Goal: Task Accomplishment & Management: Manage account settings

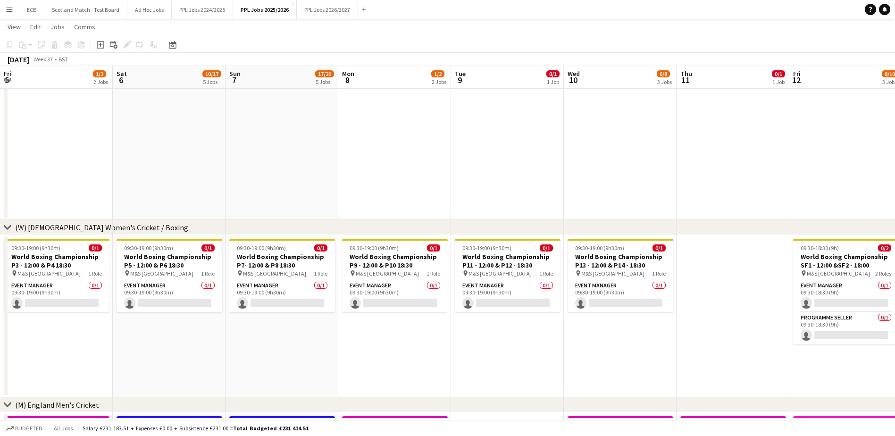
scroll to position [0, 362]
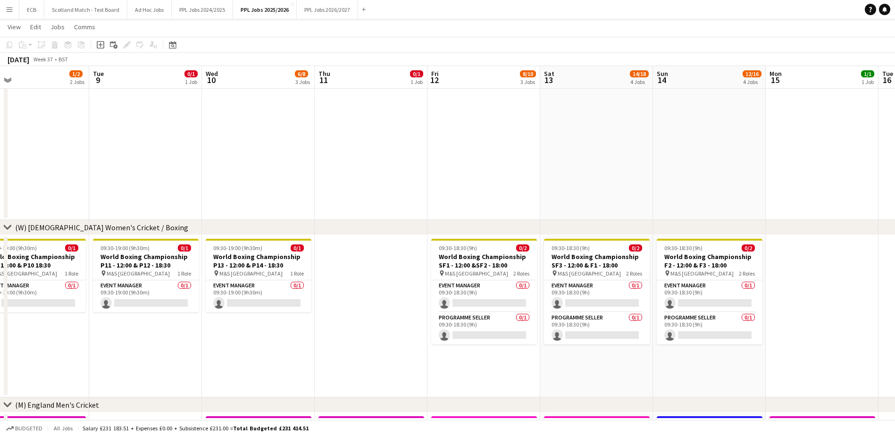
click at [11, 11] on app-icon "Menu" at bounding box center [10, 10] width 8 height 8
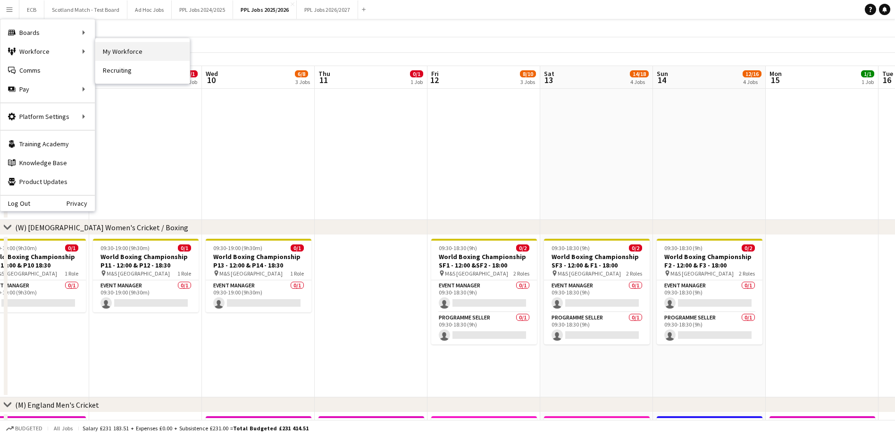
click at [127, 49] on link "My Workforce" at bounding box center [142, 51] width 94 height 19
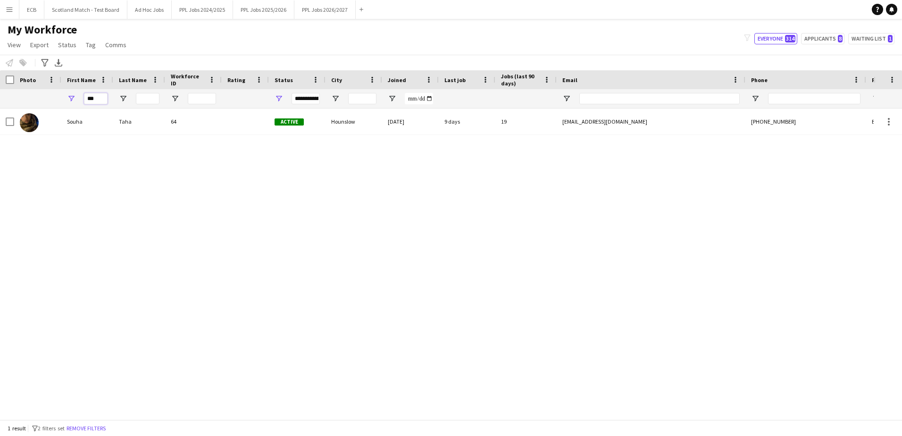
drag, startPoint x: 97, startPoint y: 97, endPoint x: 57, endPoint y: 99, distance: 40.1
click at [57, 99] on div "***" at bounding box center [511, 98] width 1023 height 19
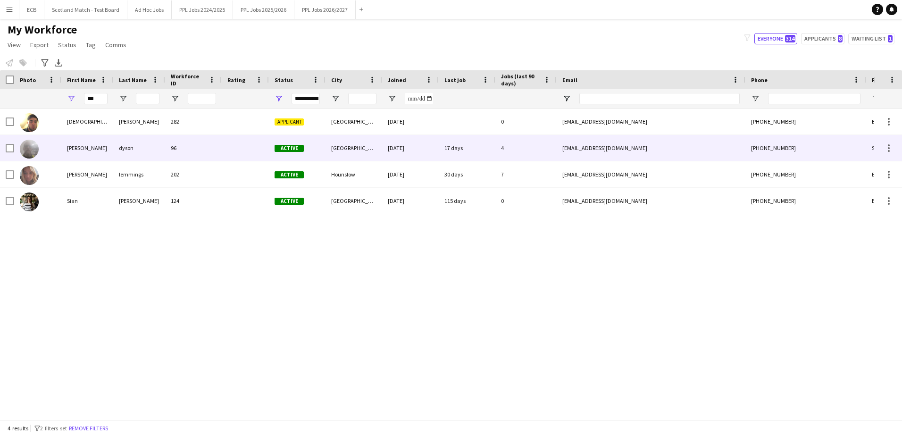
click at [87, 148] on div "[PERSON_NAME]" at bounding box center [87, 148] width 52 height 26
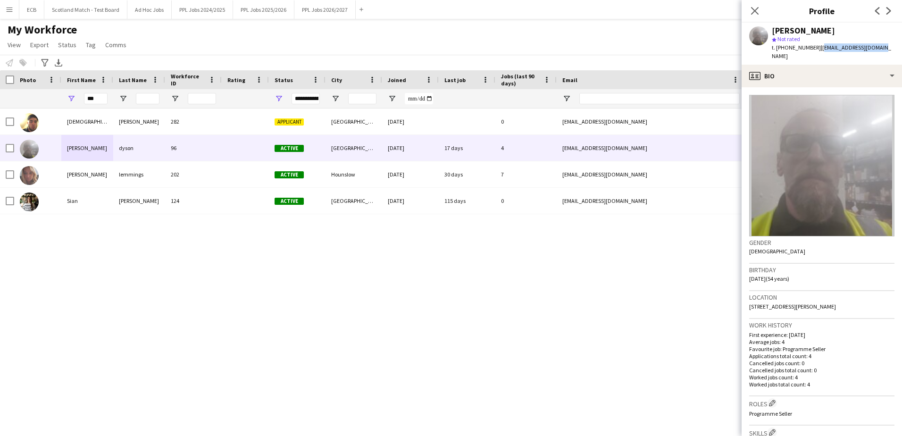
drag, startPoint x: 819, startPoint y: 48, endPoint x: 886, endPoint y: 49, distance: 66.5
click at [886, 49] on div "[PERSON_NAME] star Not rated t. [PHONE_NUMBER] | [EMAIL_ADDRESS][DOMAIN_NAME]" at bounding box center [821, 44] width 160 height 42
copy span "[EMAIL_ADDRESS][DOMAIN_NAME]"
drag, startPoint x: 95, startPoint y: 98, endPoint x: 56, endPoint y: 101, distance: 39.3
click at [56, 101] on div "***" at bounding box center [511, 98] width 1023 height 19
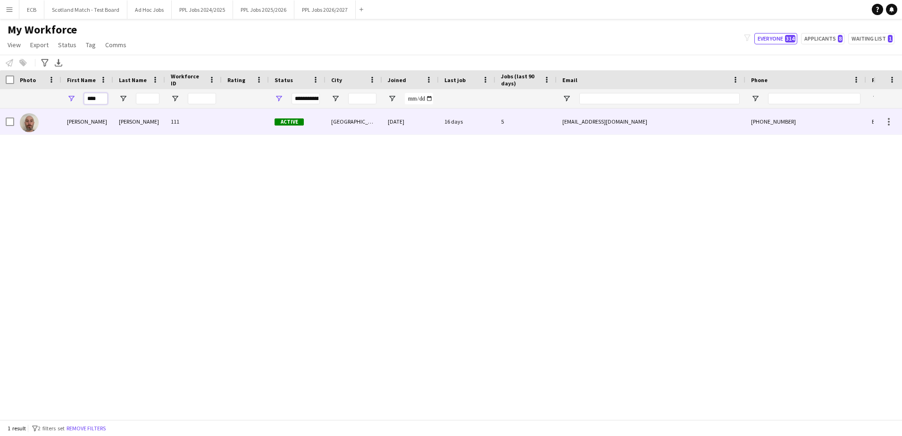
type input "****"
click at [82, 117] on div "[PERSON_NAME]" at bounding box center [87, 121] width 52 height 26
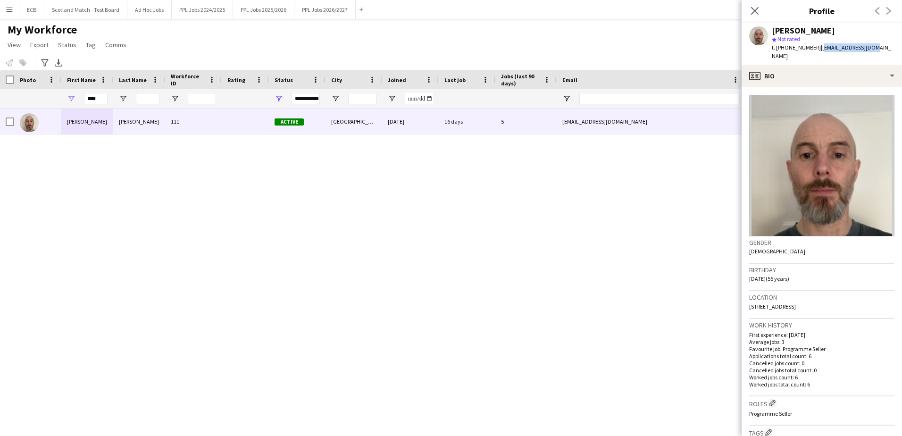
drag, startPoint x: 820, startPoint y: 49, endPoint x: 883, endPoint y: 47, distance: 62.3
click at [883, 47] on app-profile-header "[PERSON_NAME] star Not rated t. [PHONE_NUMBER] | [EMAIL_ADDRESS][DOMAIN_NAME]" at bounding box center [821, 44] width 160 height 42
copy span "[EMAIL_ADDRESS][DOMAIN_NAME]"
click at [543, 233] on div "[PERSON_NAME] 111 Active [GEOGRAPHIC_DATA] [DATE] 16 days 5 [EMAIL_ADDRESS][DOM…" at bounding box center [437, 260] width 874 height 304
click at [268, 9] on button "PPL Jobs 2025/2026 Close" at bounding box center [263, 9] width 61 height 18
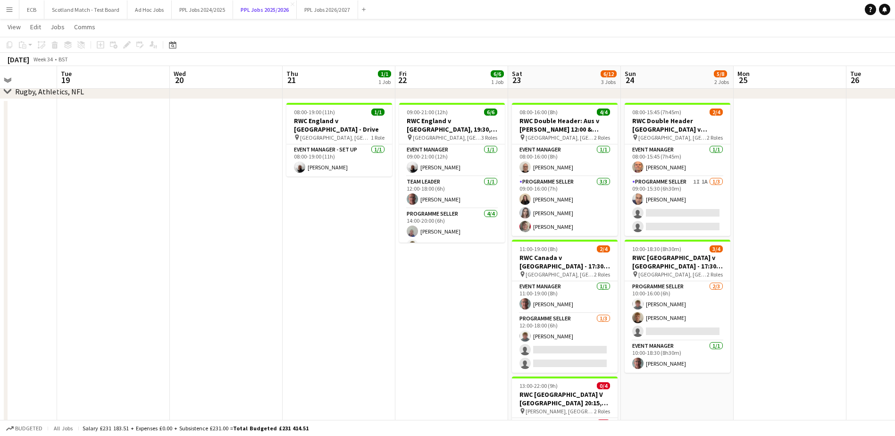
scroll to position [137, 0]
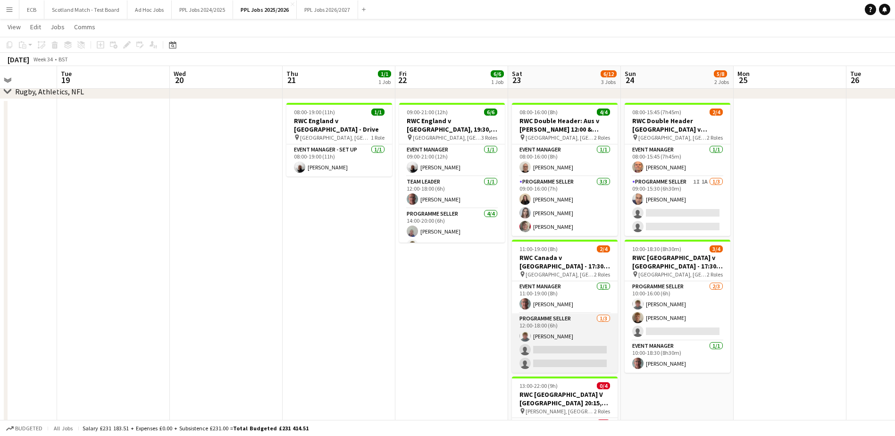
click at [565, 334] on app-card-role "Programme Seller [DATE] 12:00-18:00 (6h) [PERSON_NAME] single-neutral-actions s…" at bounding box center [565, 342] width 106 height 59
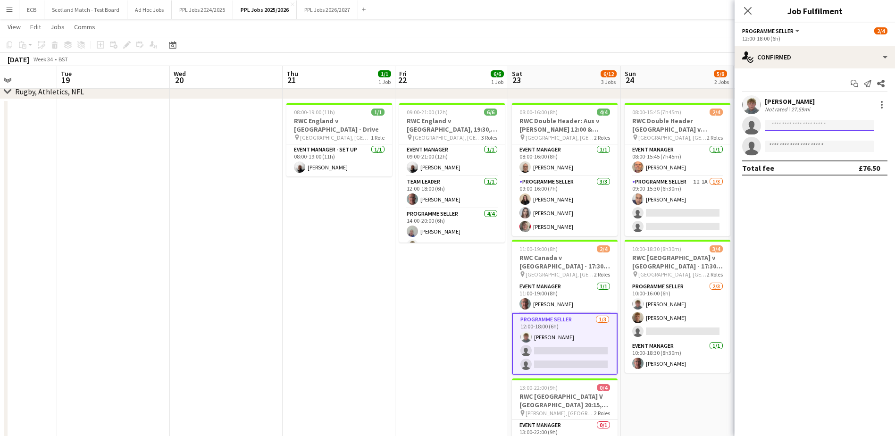
click at [787, 125] on input at bounding box center [819, 125] width 109 height 11
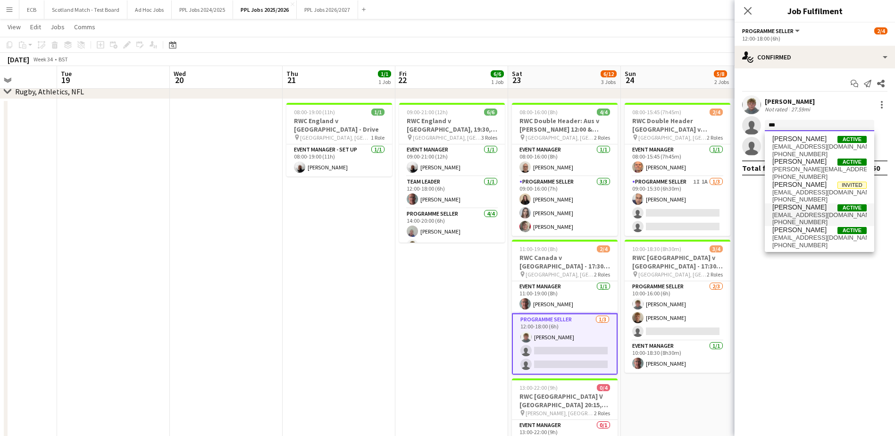
type input "***"
click at [808, 211] on span "[EMAIL_ADDRESS][DOMAIN_NAME]" at bounding box center [819, 215] width 94 height 8
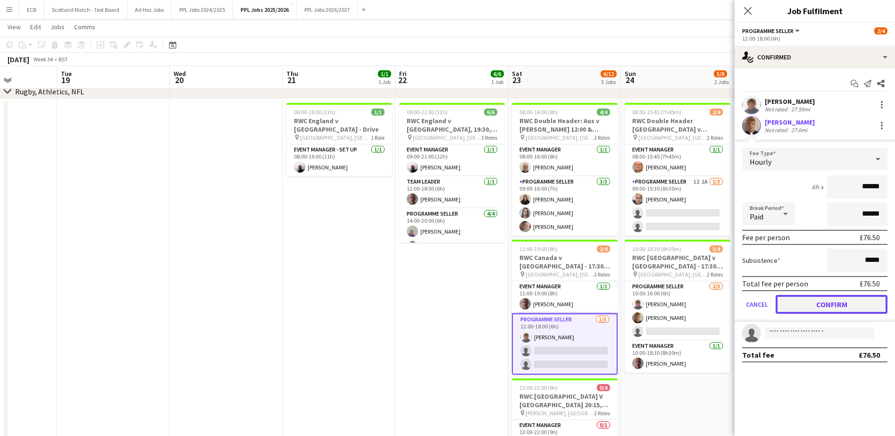
click at [825, 301] on button "Confirm" at bounding box center [831, 304] width 112 height 19
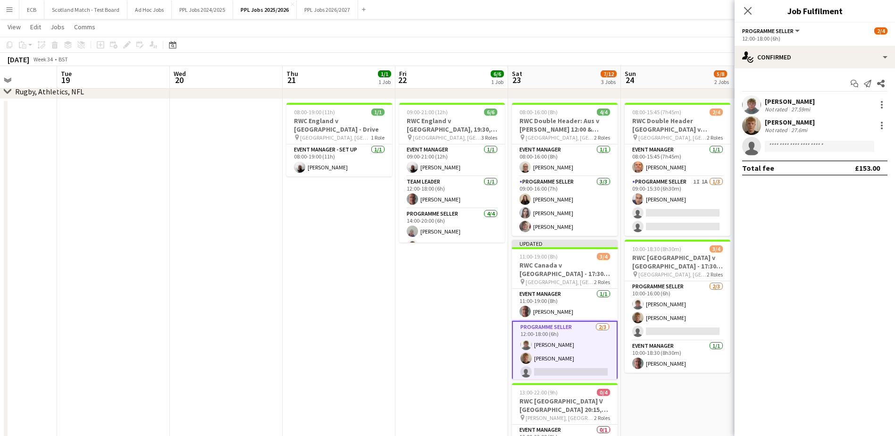
click at [707, 394] on app-date-cell "08:00-15:45 (7h45m) 2/4 RWC Double Header [GEOGRAPHIC_DATA] v [GEOGRAPHIC_DATA]…" at bounding box center [677, 315] width 113 height 432
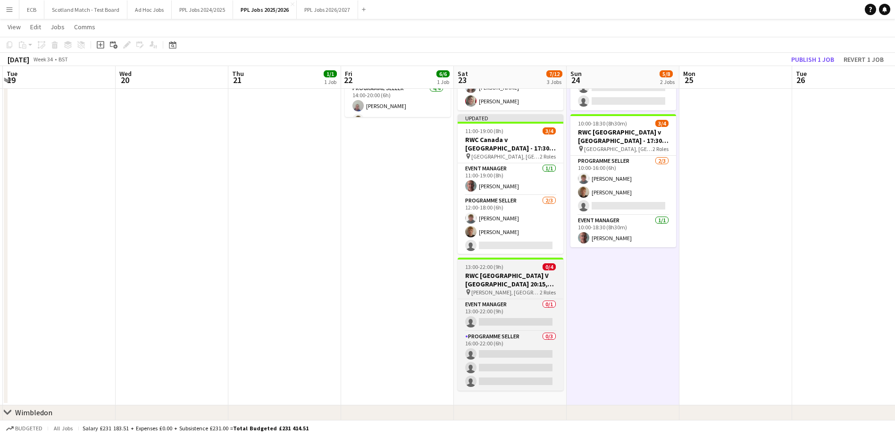
scroll to position [0, 336]
click at [492, 271] on h3 "RWC [GEOGRAPHIC_DATA] V [GEOGRAPHIC_DATA] 20:15, [GEOGRAPHIC_DATA]" at bounding box center [510, 279] width 106 height 17
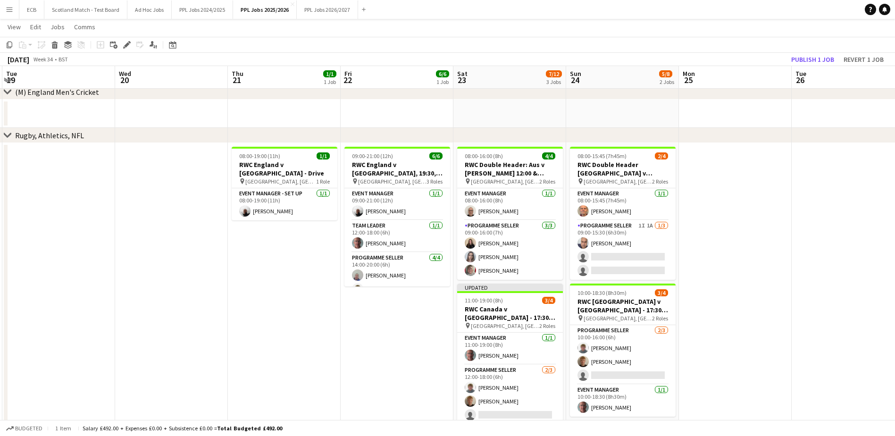
scroll to position [14, 0]
click at [279, 244] on app-date-cell "08:00-19:00 (11h) 1/1 RWC England v USA - Drive pin [GEOGRAPHIC_DATA], [GEOGRAP…" at bounding box center [284, 359] width 113 height 432
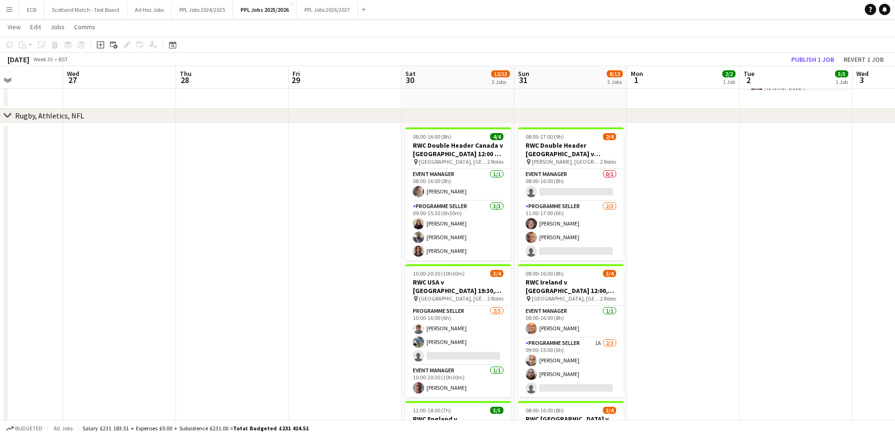
scroll to position [315, 0]
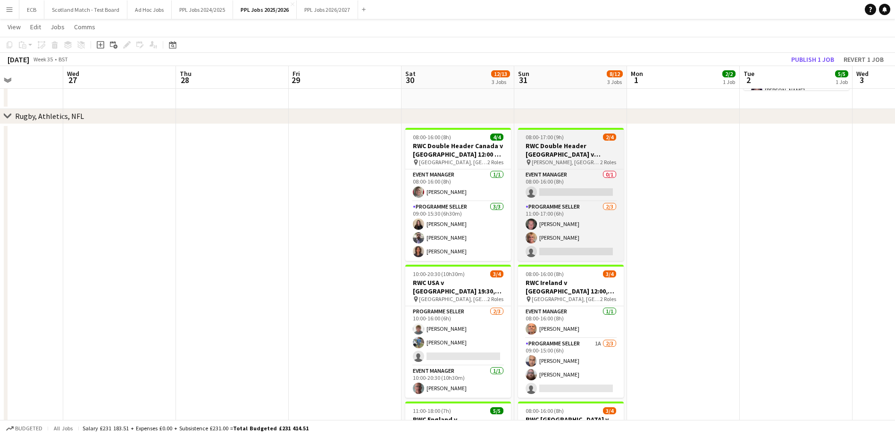
click at [584, 148] on h3 "RWC Double Header [GEOGRAPHIC_DATA] v [GEOGRAPHIC_DATA] 14:00 & France v [GEOGR…" at bounding box center [571, 150] width 106 height 17
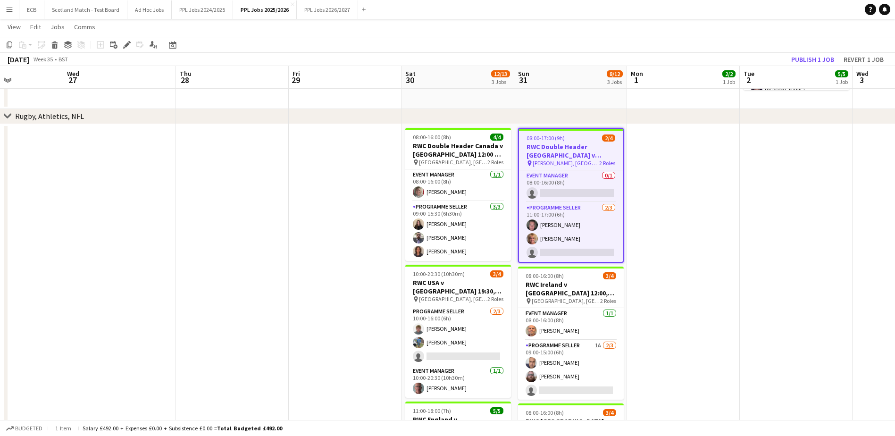
click at [566, 148] on h3 "RWC Double Header [GEOGRAPHIC_DATA] v [GEOGRAPHIC_DATA] 14:00 & France v [GEOGR…" at bounding box center [571, 150] width 104 height 17
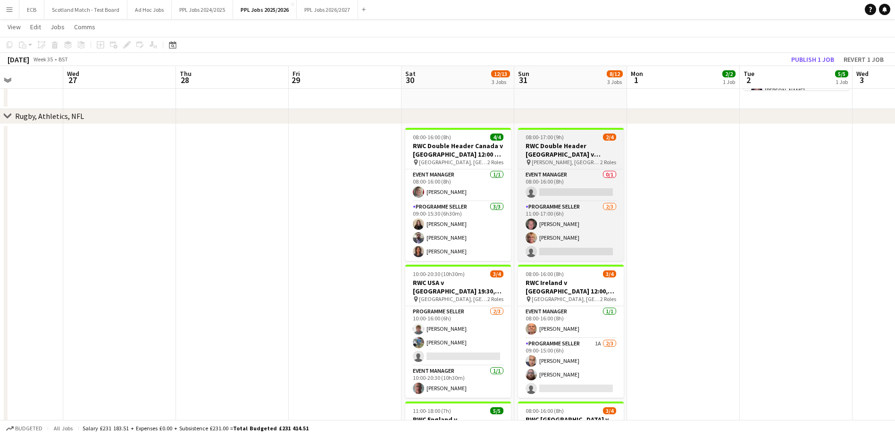
click at [566, 148] on h3 "RWC Double Header [GEOGRAPHIC_DATA] v [GEOGRAPHIC_DATA] 14:00 & France v [GEOGR…" at bounding box center [571, 150] width 106 height 17
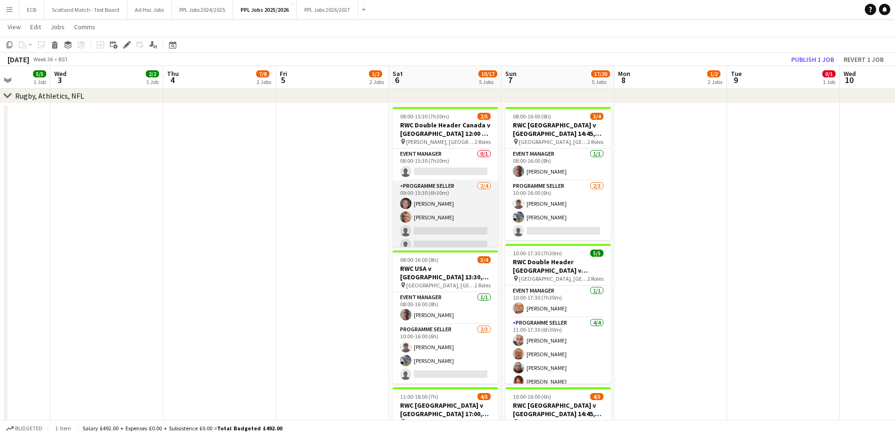
scroll to position [478, 0]
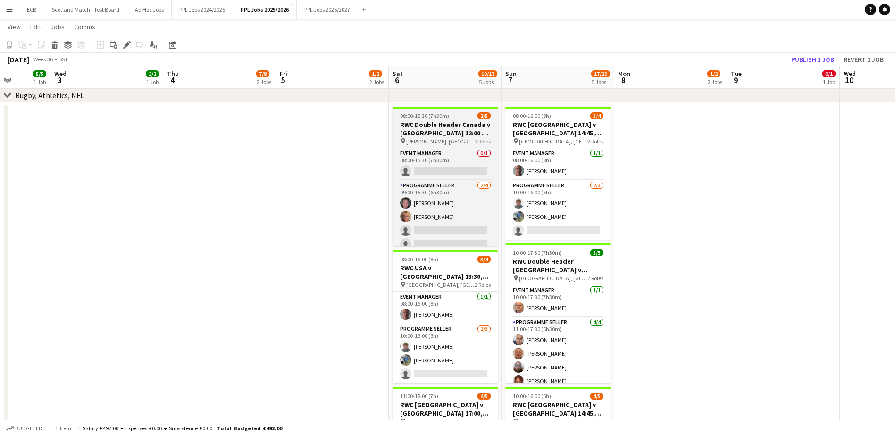
click at [444, 137] on h3 "RWC Double Header Canada v [GEOGRAPHIC_DATA] 12:00 & Wales v [GEOGRAPHIC_DATA] …" at bounding box center [445, 128] width 106 height 17
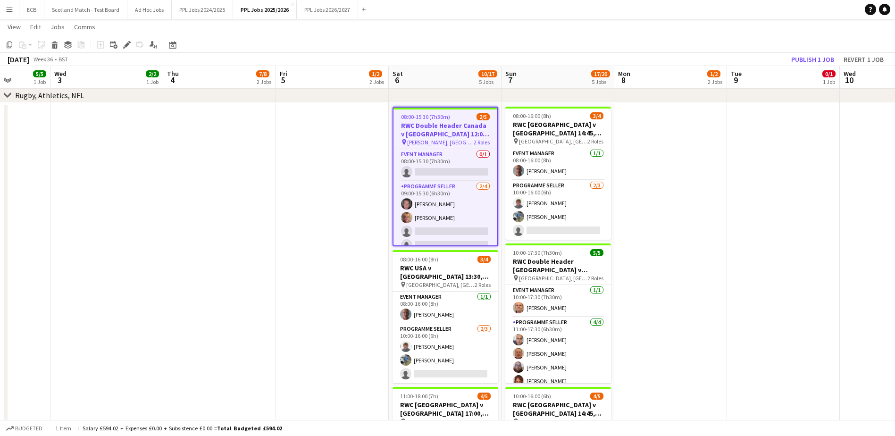
click at [444, 137] on h3 "RWC Double Header Canada v [GEOGRAPHIC_DATA] 12:00 & Wales v [GEOGRAPHIC_DATA] …" at bounding box center [445, 129] width 104 height 17
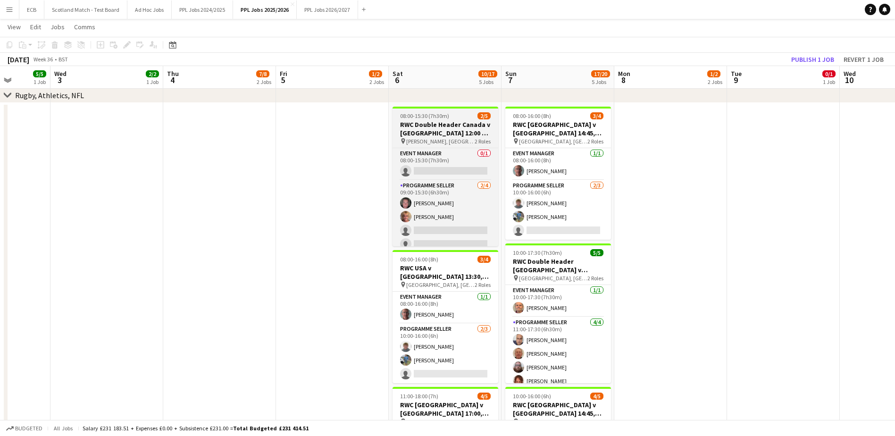
click at [444, 137] on h3 "RWC Double Header Canada v [GEOGRAPHIC_DATA] 12:00 & Wales v [GEOGRAPHIC_DATA] …" at bounding box center [445, 128] width 106 height 17
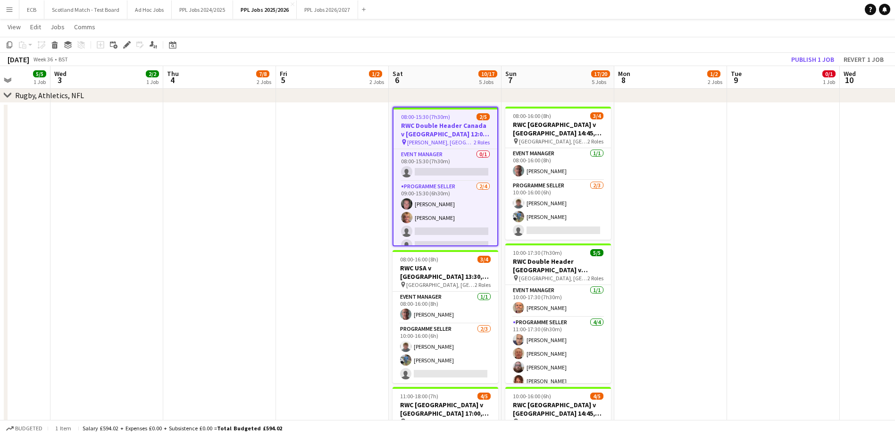
click at [472, 130] on h3 "RWC Double Header Canada v [GEOGRAPHIC_DATA] 12:00 & Wales v [GEOGRAPHIC_DATA] …" at bounding box center [445, 129] width 104 height 17
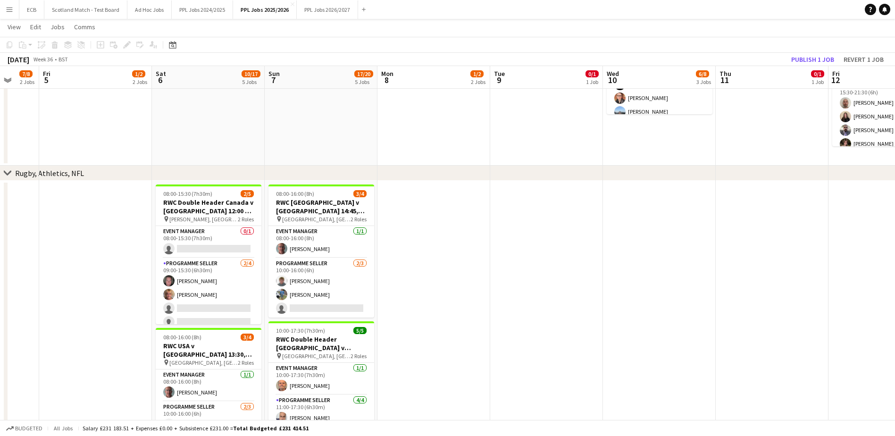
scroll to position [0, 200]
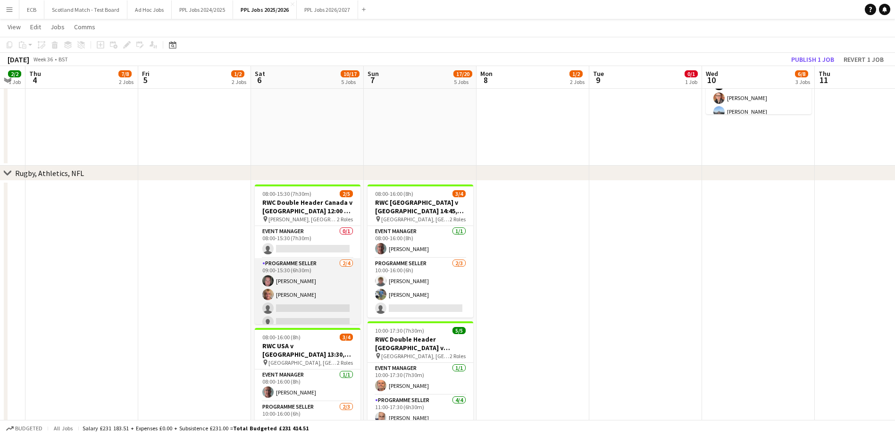
click at [292, 262] on app-card-role "Programme Seller [DATE] 09:00-15:30 (6h30m) [PERSON_NAME] [PERSON_NAME] single-…" at bounding box center [308, 294] width 106 height 73
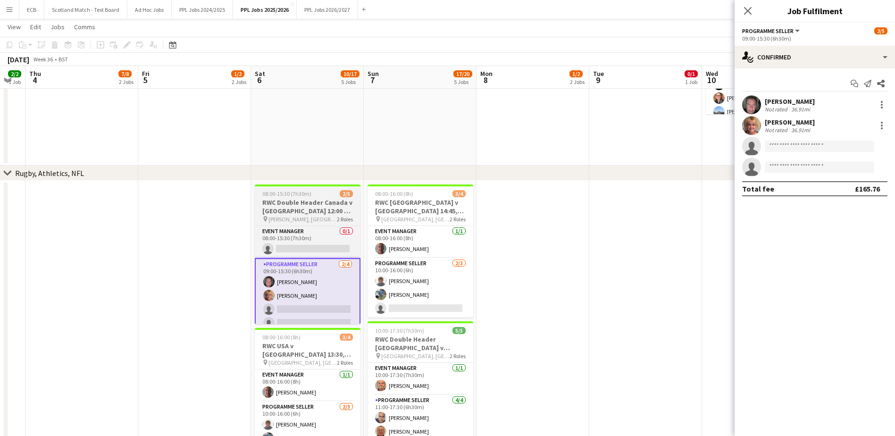
click at [315, 205] on h3 "RWC Double Header Canada v [GEOGRAPHIC_DATA] 12:00 & Wales v [GEOGRAPHIC_DATA] …" at bounding box center [308, 206] width 106 height 17
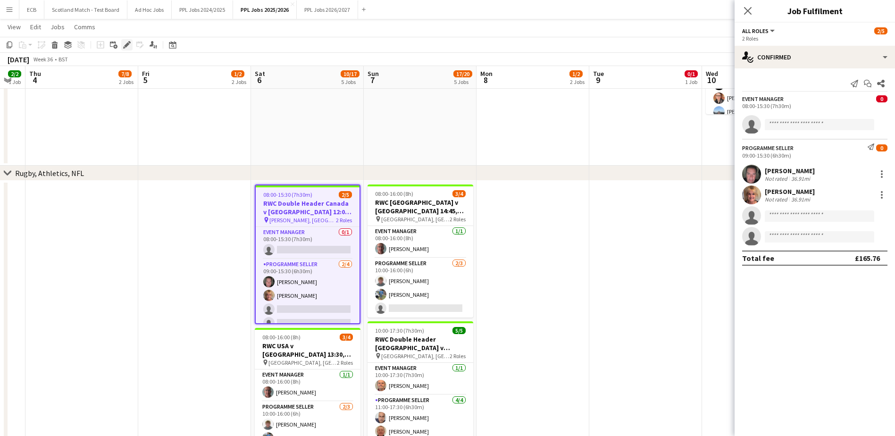
click at [125, 45] on icon at bounding box center [126, 44] width 5 height 5
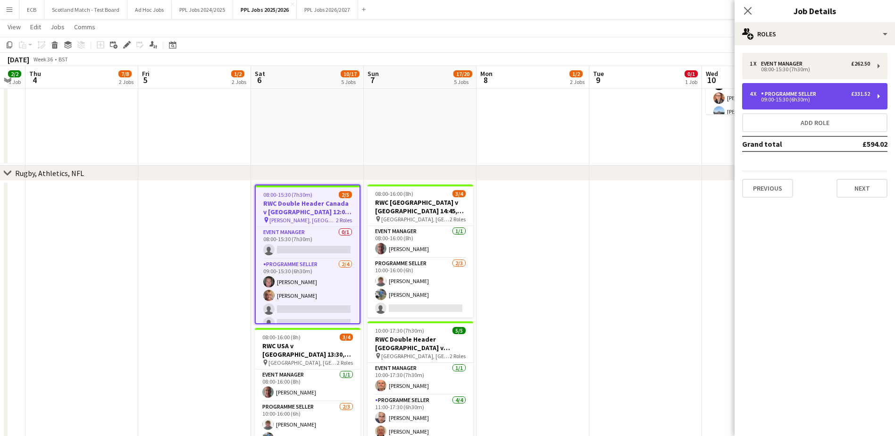
click at [850, 92] on div "4 x Programme Seller £331.52" at bounding box center [810, 94] width 120 height 7
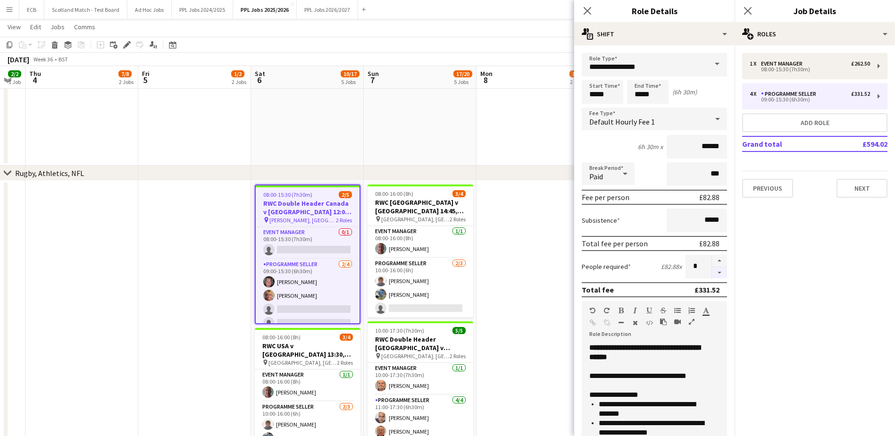
click at [715, 273] on button "button" at bounding box center [719, 273] width 15 height 12
type input "*"
click at [551, 255] on app-date-cell at bounding box center [532, 402] width 113 height 443
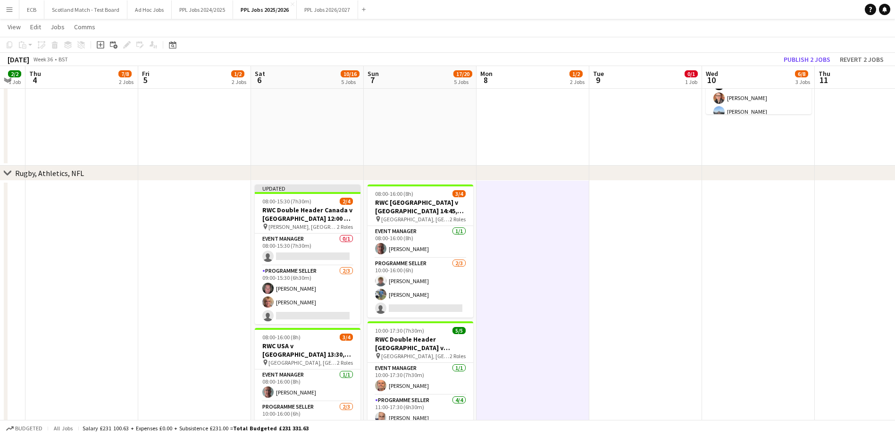
click at [522, 255] on app-date-cell at bounding box center [532, 402] width 113 height 443
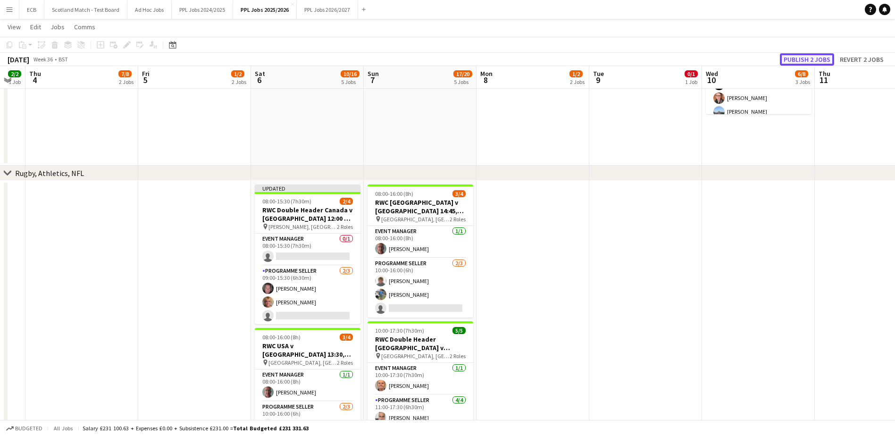
click at [808, 60] on button "Publish 2 jobs" at bounding box center [807, 59] width 54 height 12
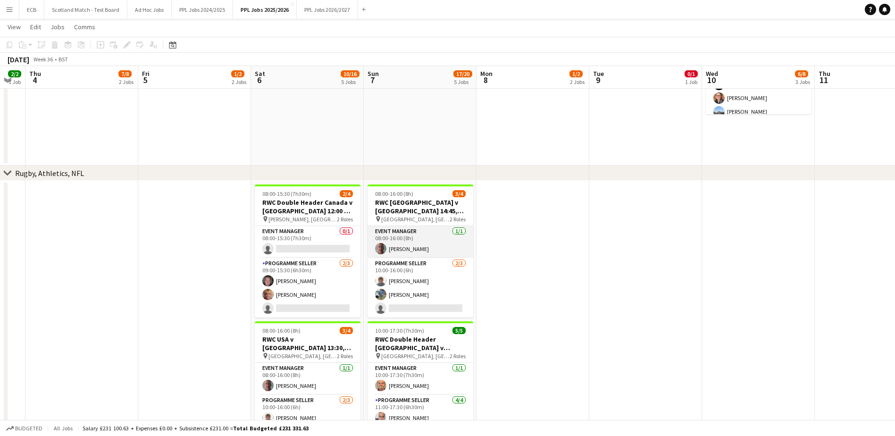
click at [459, 247] on app-card-role "Event Manager [DATE] 08:00-16:00 (8h) [PERSON_NAME]" at bounding box center [420, 242] width 106 height 32
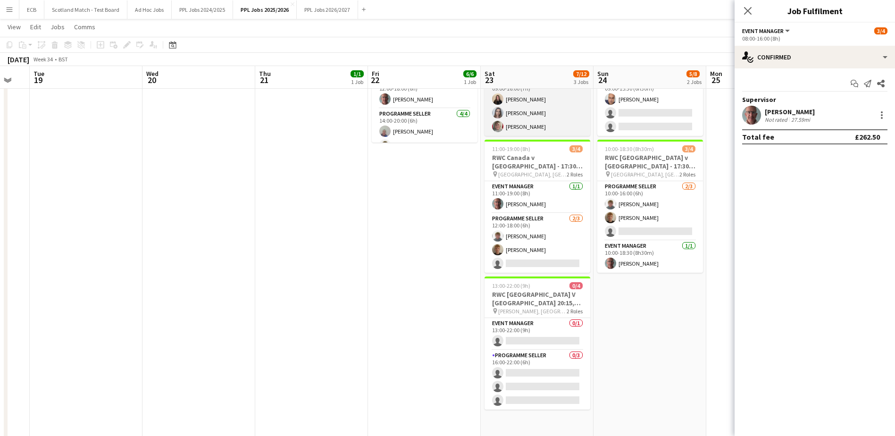
scroll to position [582, 0]
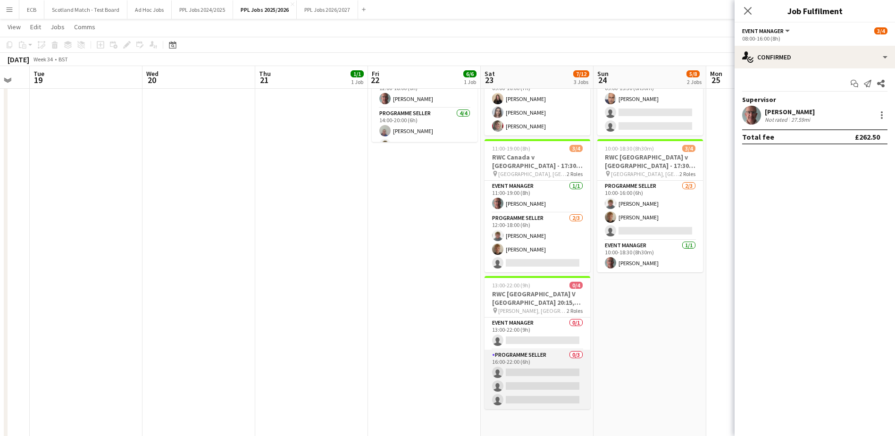
click at [511, 350] on app-card-role "Programme Seller 0/3 16:00-22:00 (6h) single-neutral-actions single-neutral-act…" at bounding box center [537, 379] width 106 height 59
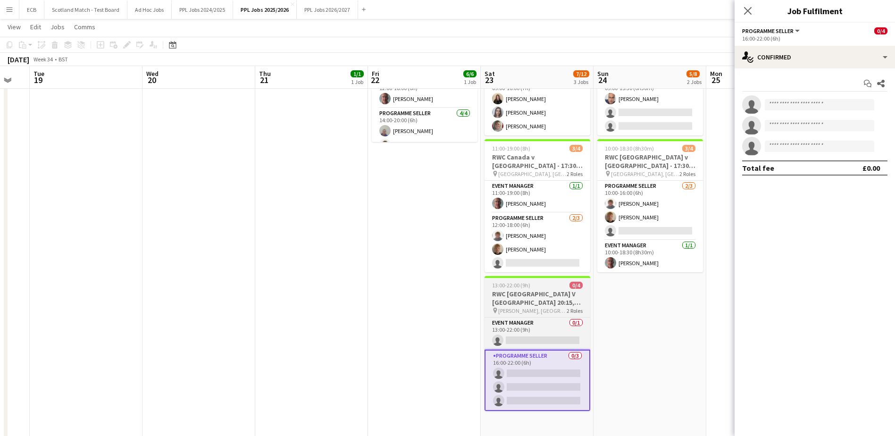
click at [524, 282] on span "13:00-22:00 (9h)" at bounding box center [511, 285] width 38 height 7
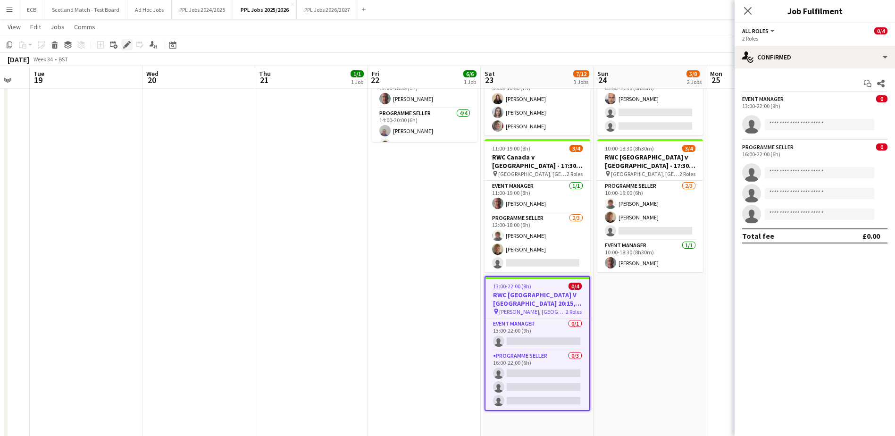
click at [125, 46] on icon at bounding box center [126, 44] width 5 height 5
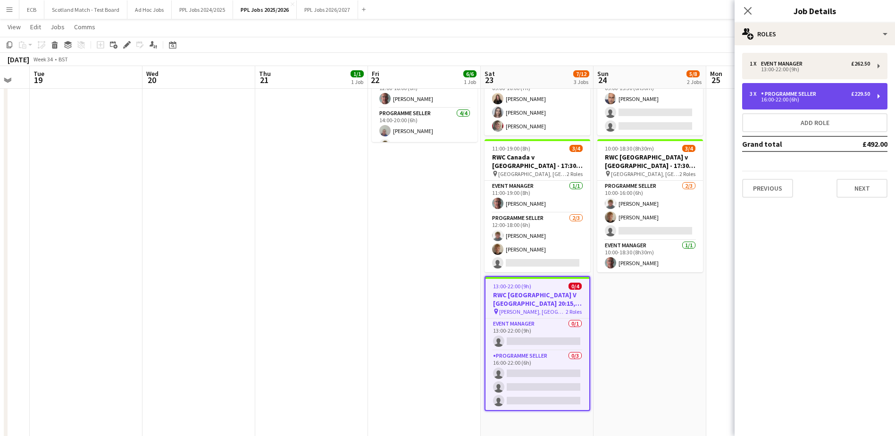
click at [824, 90] on div "3 x Programme Seller £229.50 16:00-22:00 (6h)" at bounding box center [814, 96] width 145 height 26
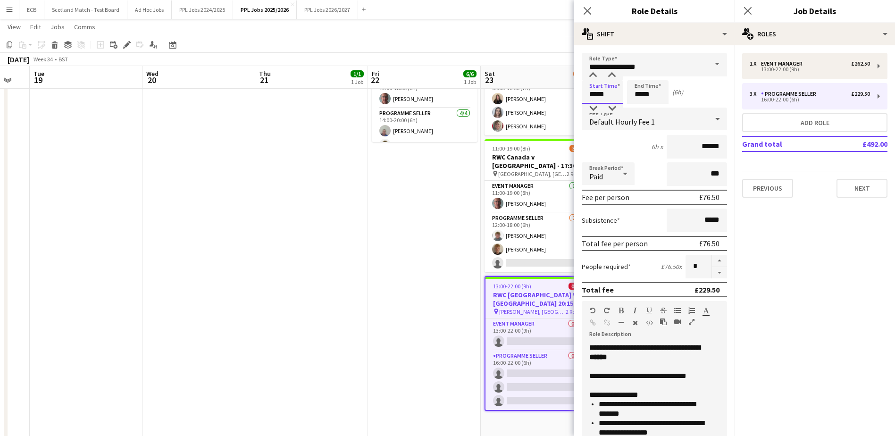
click at [615, 91] on input "*****" at bounding box center [603, 92] width 42 height 24
click at [595, 107] on div at bounding box center [592, 108] width 19 height 9
click at [592, 72] on div at bounding box center [592, 75] width 19 height 9
type input "*****"
click at [592, 72] on div at bounding box center [592, 75] width 19 height 9
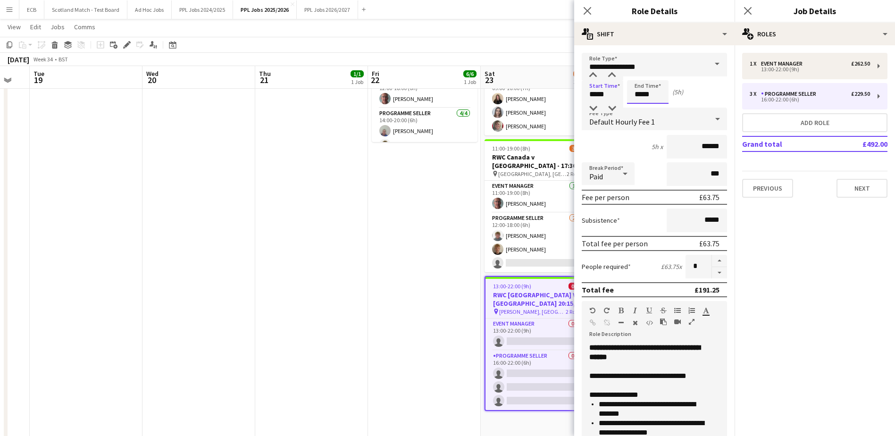
click at [647, 89] on input "*****" at bounding box center [648, 92] width 42 height 24
type input "*****"
click at [638, 74] on div at bounding box center [638, 75] width 19 height 9
click at [769, 216] on mat-expansion-panel "pencil3 General details 1 x Event Manager £262.50 13:00-22:00 (9h) 3 x Programm…" at bounding box center [814, 240] width 160 height 391
click at [858, 184] on button "Next" at bounding box center [861, 188] width 51 height 19
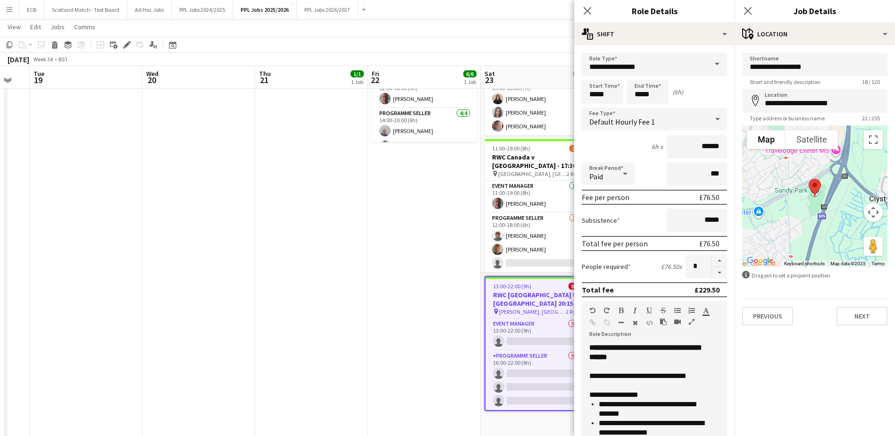
click at [453, 281] on app-date-cell "09:00-21:00 (12h) 6/6 RWC England v [GEOGRAPHIC_DATA], 19:30, [GEOGRAPHIC_DATA]…" at bounding box center [424, 220] width 113 height 443
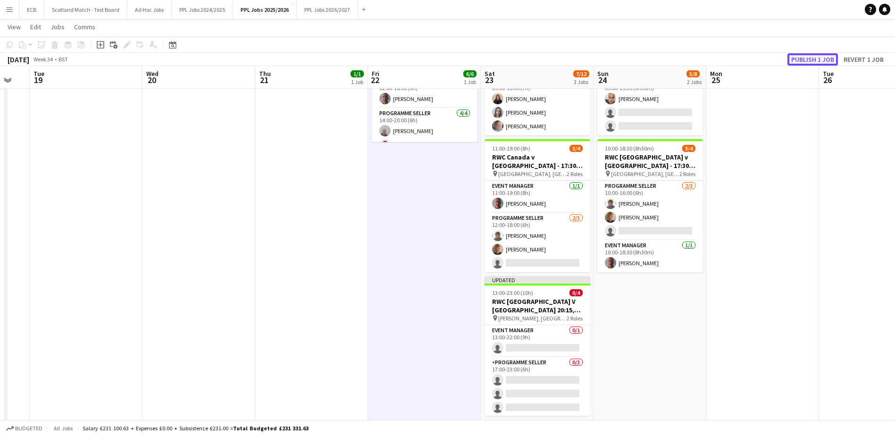
click at [805, 56] on button "Publish 1 job" at bounding box center [812, 59] width 50 height 12
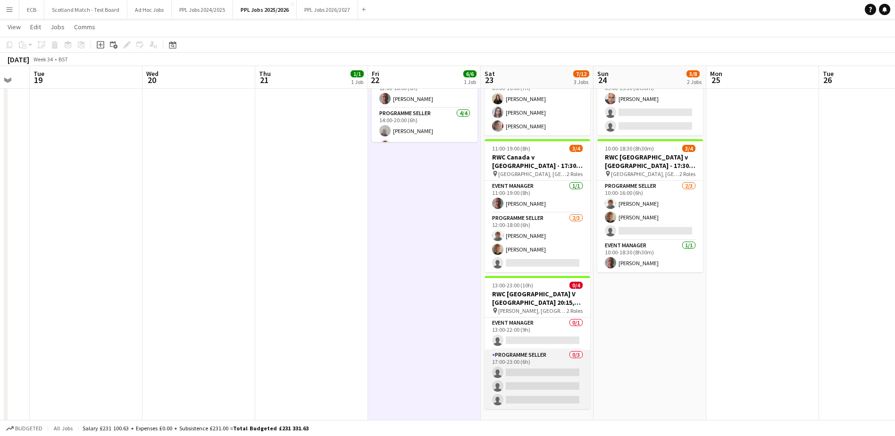
click at [540, 350] on app-card-role "Programme Seller 0/3 17:00-23:00 (6h) single-neutral-actions single-neutral-act…" at bounding box center [537, 379] width 106 height 59
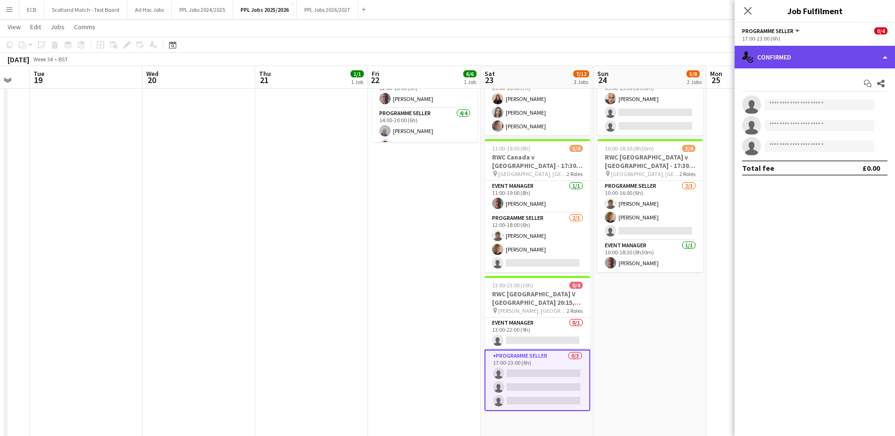
click at [805, 55] on div "single-neutral-actions-check-2 Confirmed" at bounding box center [814, 57] width 160 height 23
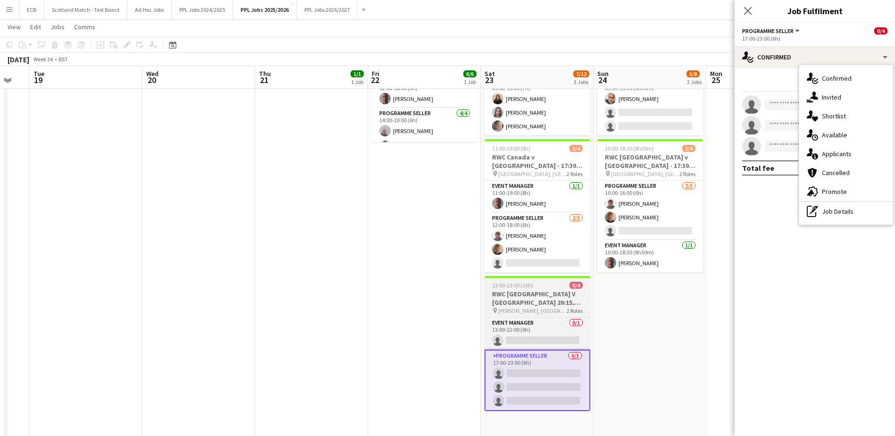
click at [535, 282] on div "13:00-23:00 (10h) 0/4" at bounding box center [537, 285] width 106 height 7
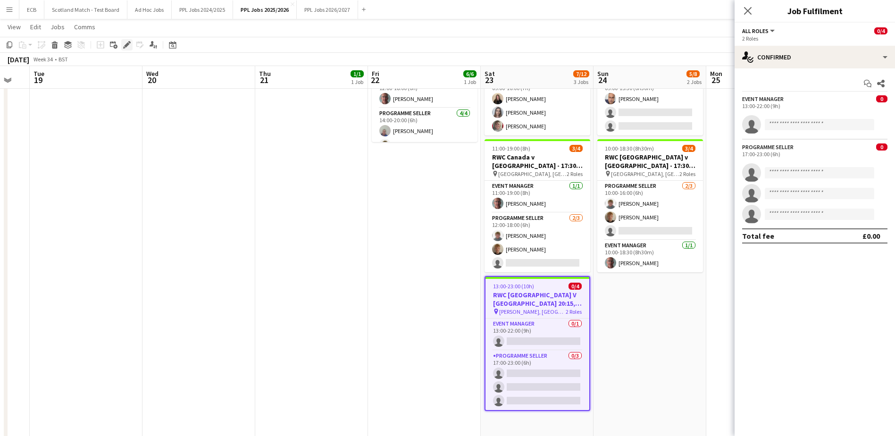
click at [125, 46] on icon at bounding box center [126, 44] width 5 height 5
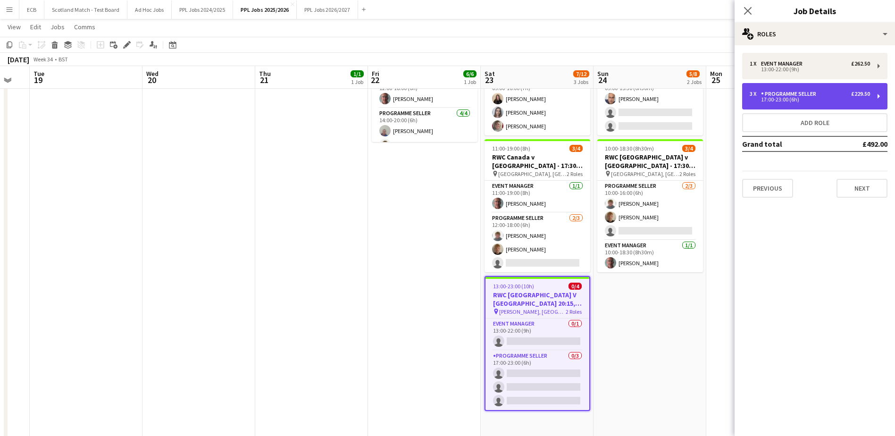
click at [822, 97] on div "3 x Programme Seller £229.50" at bounding box center [810, 94] width 120 height 7
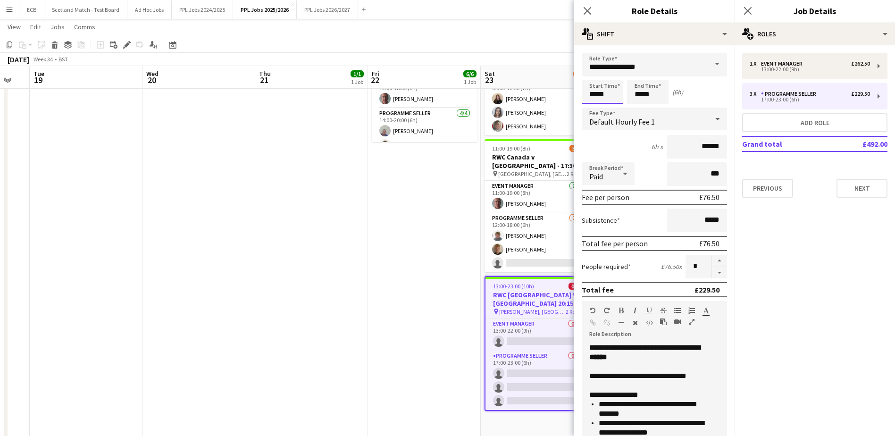
click at [610, 93] on input "*****" at bounding box center [603, 92] width 42 height 24
click at [592, 107] on div at bounding box center [592, 108] width 19 height 9
click at [611, 78] on div at bounding box center [611, 75] width 19 height 9
type input "*****"
click at [611, 78] on div at bounding box center [611, 75] width 19 height 9
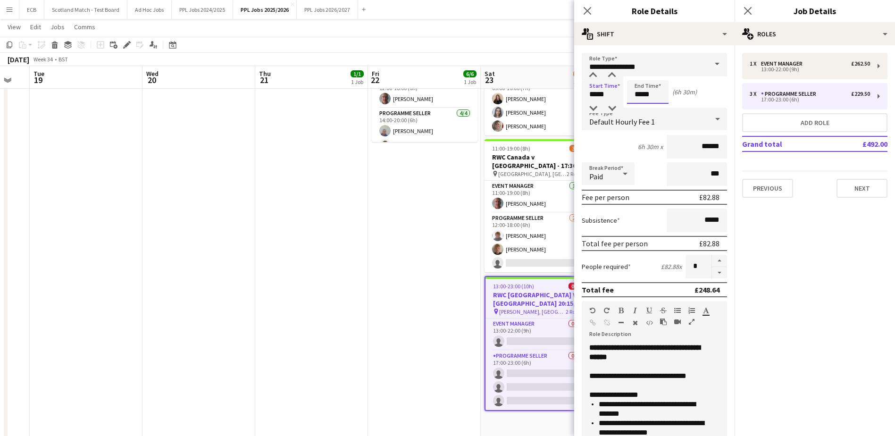
click at [645, 95] on input "*****" at bounding box center [648, 92] width 42 height 24
click at [640, 108] on div at bounding box center [638, 108] width 19 height 9
click at [656, 72] on div at bounding box center [657, 75] width 19 height 9
type input "*****"
click at [656, 72] on div at bounding box center [657, 75] width 19 height 9
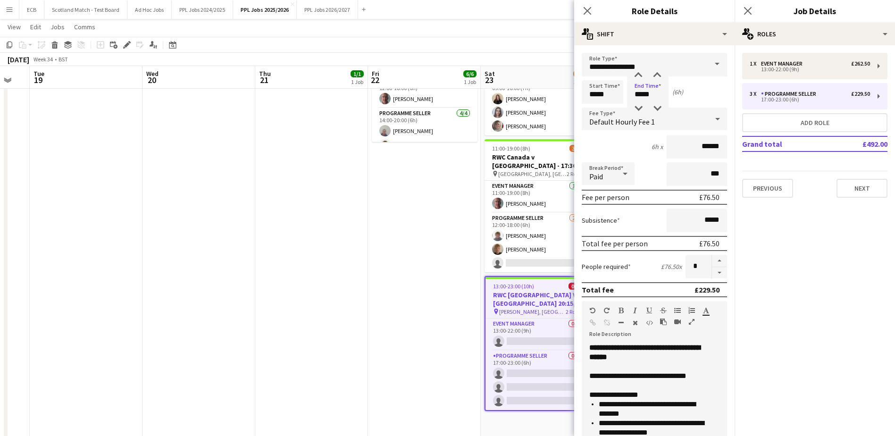
click at [774, 233] on mat-expansion-panel "pencil3 General details 1 x Event Manager £262.50 13:00-22:00 (9h) 3 x Programm…" at bounding box center [814, 240] width 160 height 391
click at [413, 304] on app-date-cell "09:00-21:00 (12h) 6/6 RWC England v [GEOGRAPHIC_DATA], 19:30, [GEOGRAPHIC_DATA]…" at bounding box center [424, 220] width 113 height 443
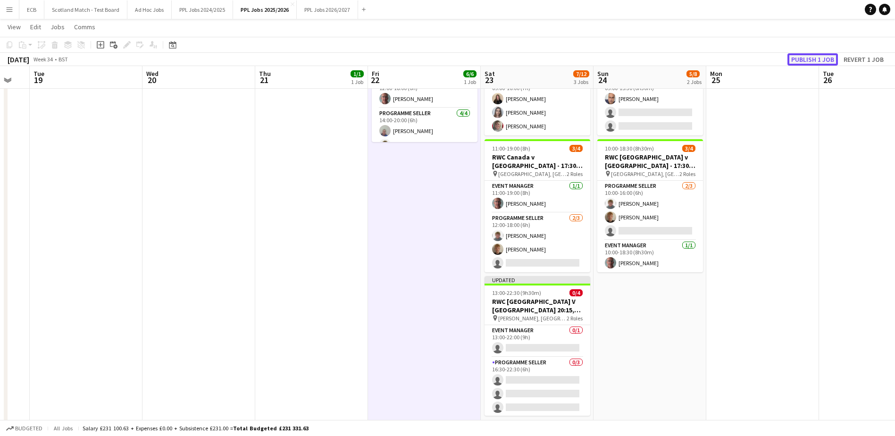
click at [800, 59] on button "Publish 1 job" at bounding box center [812, 59] width 50 height 12
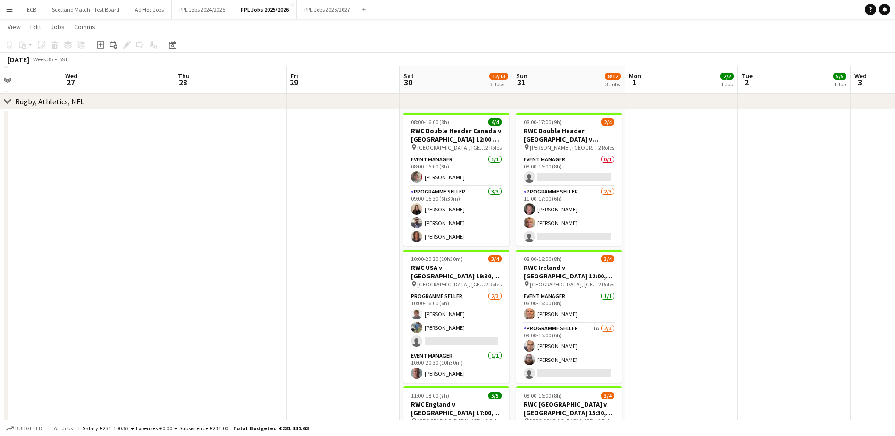
scroll to position [470, 0]
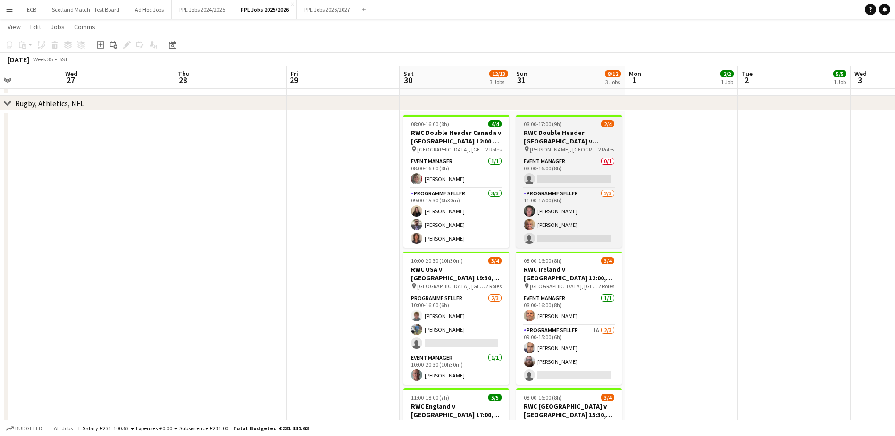
click at [588, 143] on h3 "RWC Double Header [GEOGRAPHIC_DATA] v [GEOGRAPHIC_DATA] 14:00 & France v [GEOGR…" at bounding box center [569, 136] width 106 height 17
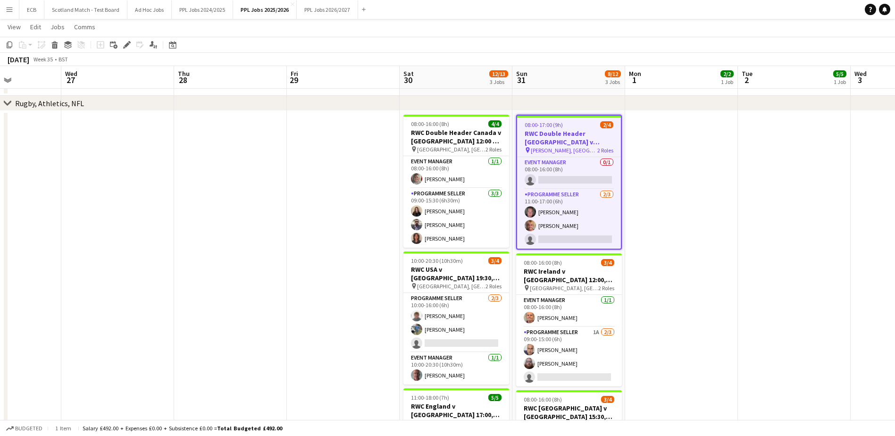
click at [575, 142] on h3 "RWC Double Header [GEOGRAPHIC_DATA] v [GEOGRAPHIC_DATA] 14:00 & France v [GEOGR…" at bounding box center [569, 137] width 104 height 17
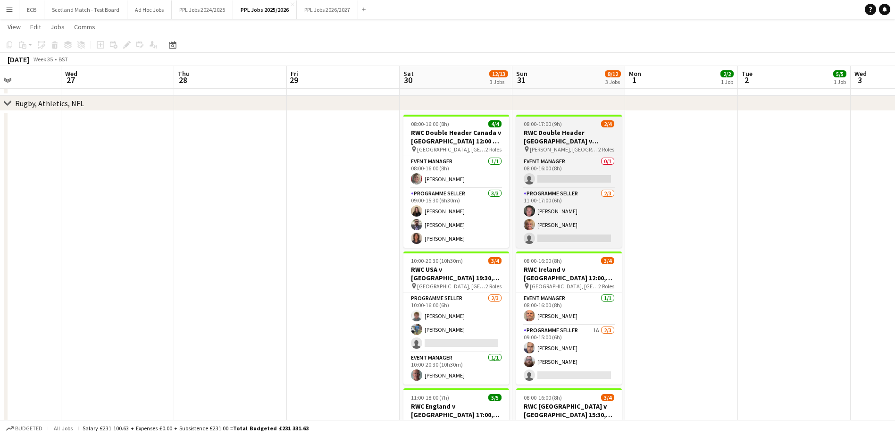
click at [575, 142] on h3 "RWC Double Header [GEOGRAPHIC_DATA] v [GEOGRAPHIC_DATA] 14:00 & France v [GEOGR…" at bounding box center [569, 136] width 106 height 17
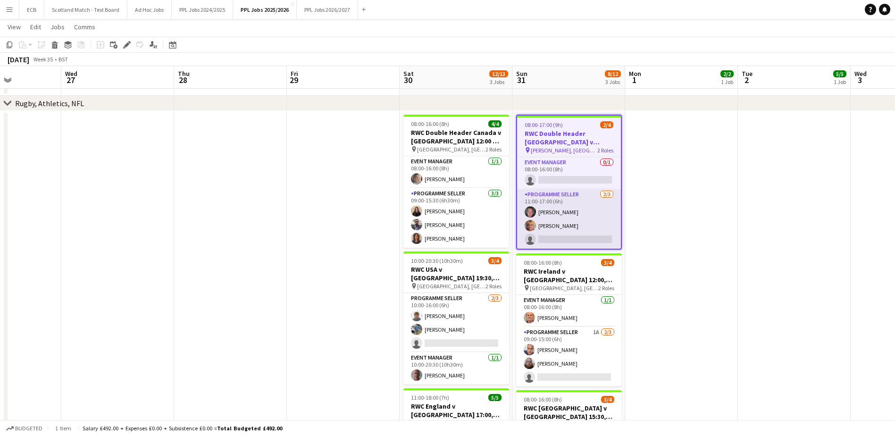
click at [549, 196] on app-card-role "Programme Seller [DATE] 11:00-17:00 (6h) [PERSON_NAME] [PERSON_NAME] single-neu…" at bounding box center [569, 218] width 104 height 59
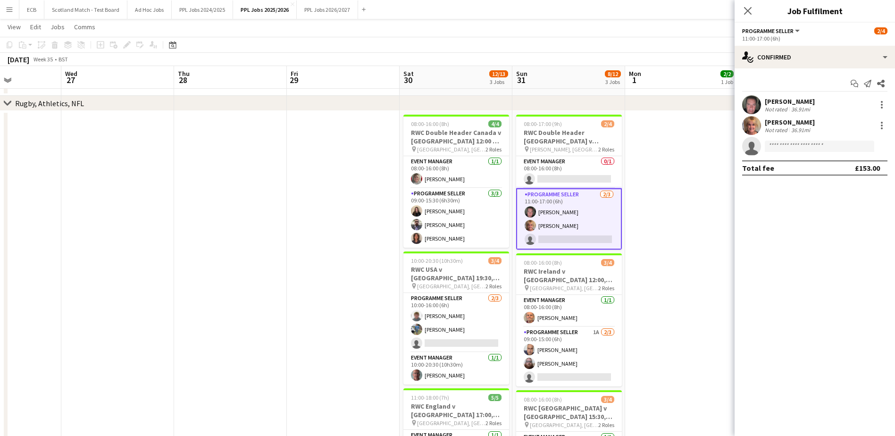
click at [635, 207] on app-date-cell at bounding box center [681, 332] width 113 height 443
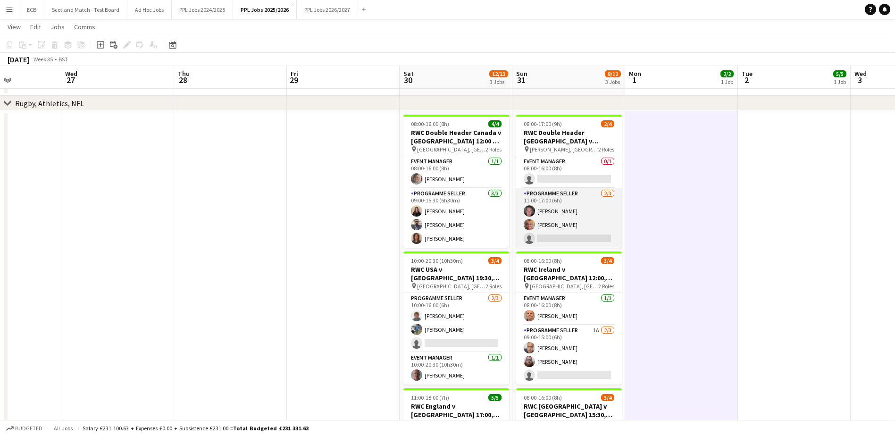
click at [553, 197] on app-card-role "Programme Seller [DATE] 11:00-17:00 (6h) [PERSON_NAME] [PERSON_NAME] single-neu…" at bounding box center [569, 217] width 106 height 59
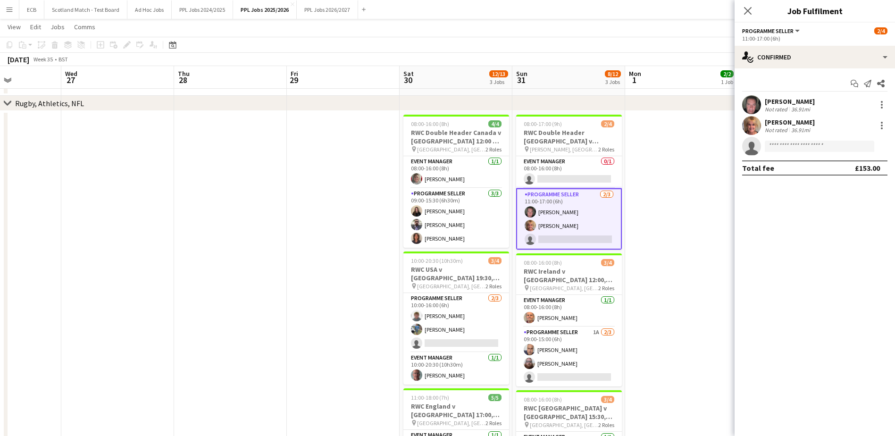
click at [759, 37] on div "11:00-17:00 (6h)" at bounding box center [814, 38] width 145 height 7
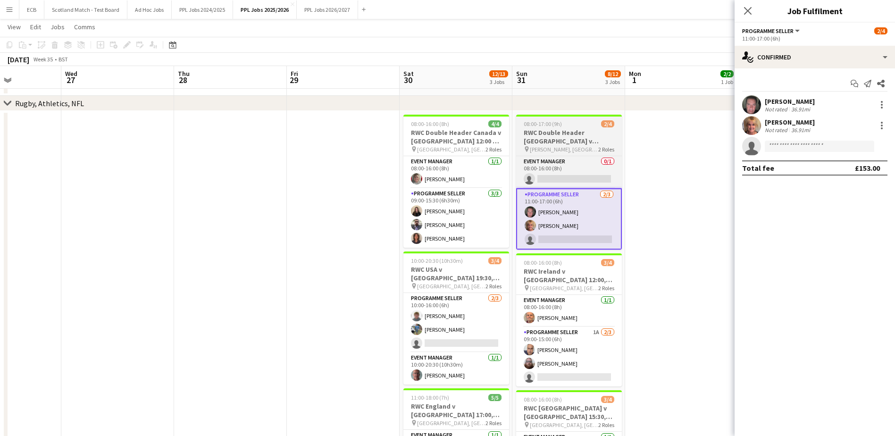
click at [539, 142] on h3 "RWC Double Header [GEOGRAPHIC_DATA] v [GEOGRAPHIC_DATA] 14:00 & France v [GEOGR…" at bounding box center [569, 136] width 106 height 17
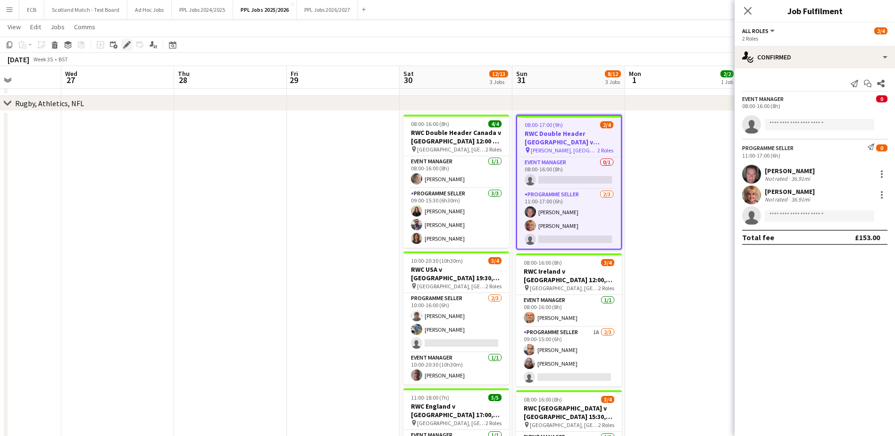
click at [124, 45] on icon "Edit" at bounding box center [127, 45] width 8 height 8
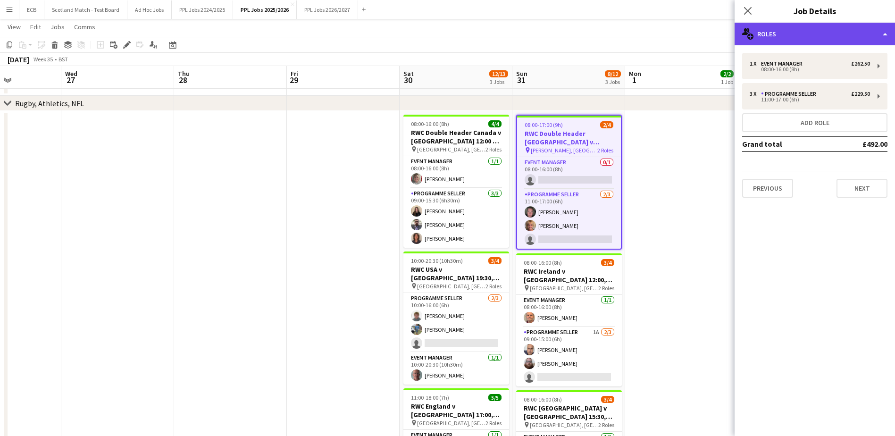
click at [822, 36] on div "multiple-users-add Roles" at bounding box center [814, 34] width 160 height 23
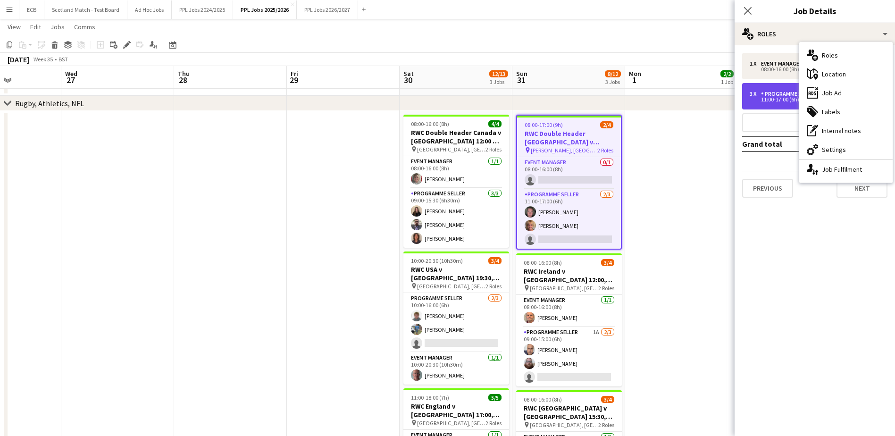
click at [777, 91] on div "Programme Seller" at bounding box center [790, 94] width 59 height 7
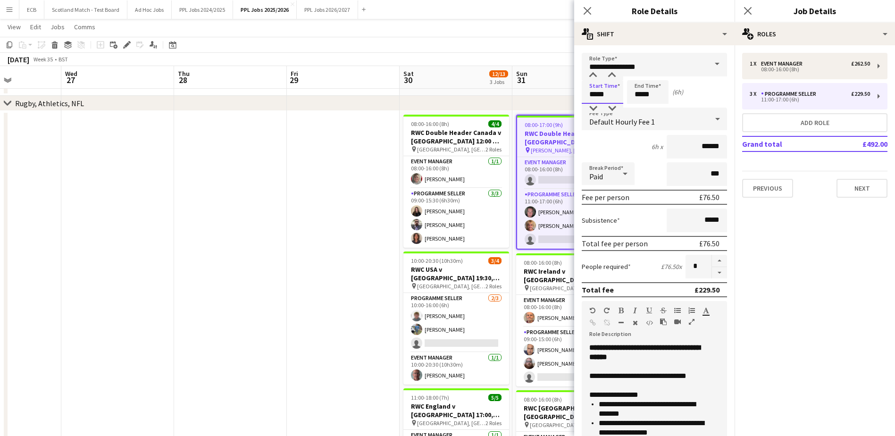
click at [608, 95] on input "*****" at bounding box center [603, 92] width 42 height 24
type input "*****"
click at [650, 94] on input "*****" at bounding box center [648, 92] width 42 height 24
click at [824, 250] on mat-expansion-panel "pencil3 General details 1 x Event Manager £262.50 08:00-16:00 (8h) 3 x Programm…" at bounding box center [814, 240] width 160 height 391
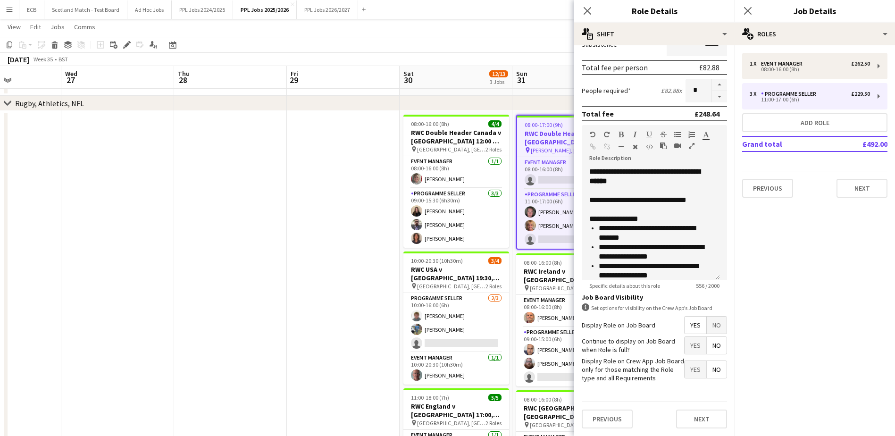
scroll to position [0, 0]
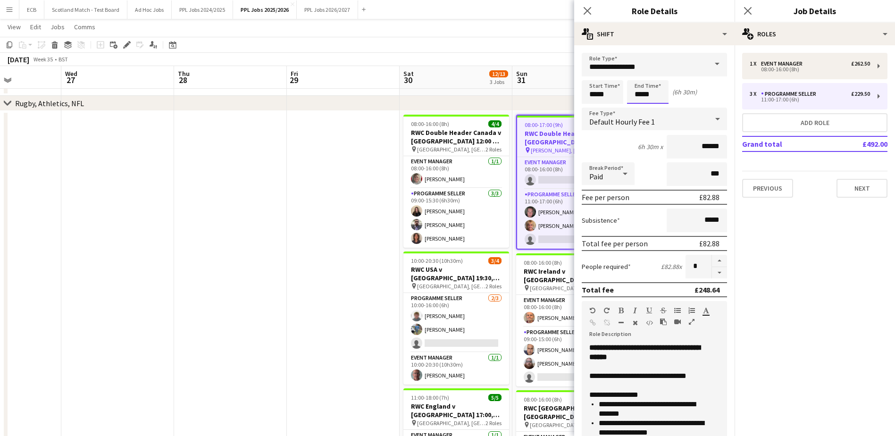
click at [656, 95] on input "*****" at bounding box center [648, 92] width 42 height 24
type input "*****"
click at [788, 250] on mat-expansion-panel "pencil3 General details 1 x Event Manager £262.50 08:00-16:00 (8h) 3 x Programm…" at bounding box center [814, 240] width 160 height 391
click at [350, 166] on app-date-cell at bounding box center [343, 332] width 113 height 443
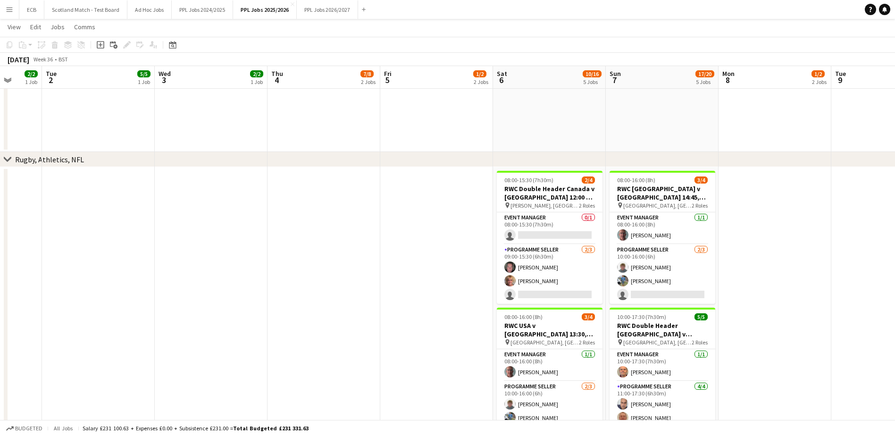
scroll to position [0, 348]
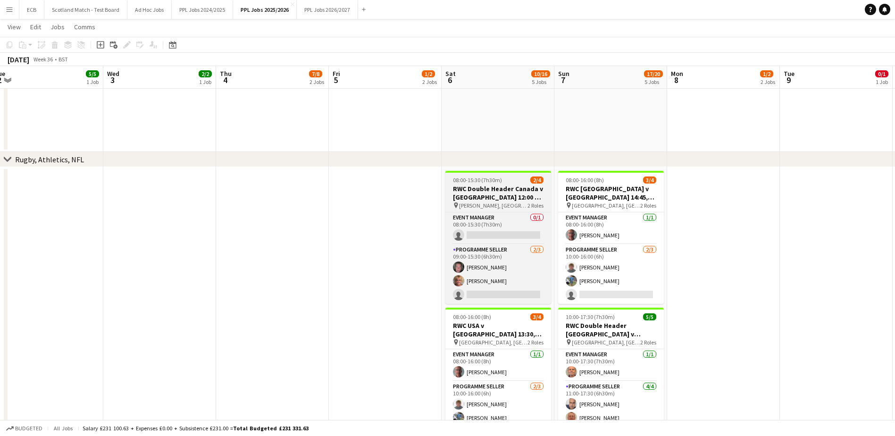
click at [495, 190] on h3 "RWC Double Header Canada v [GEOGRAPHIC_DATA] 12:00 & Wales v [GEOGRAPHIC_DATA] …" at bounding box center [498, 192] width 106 height 17
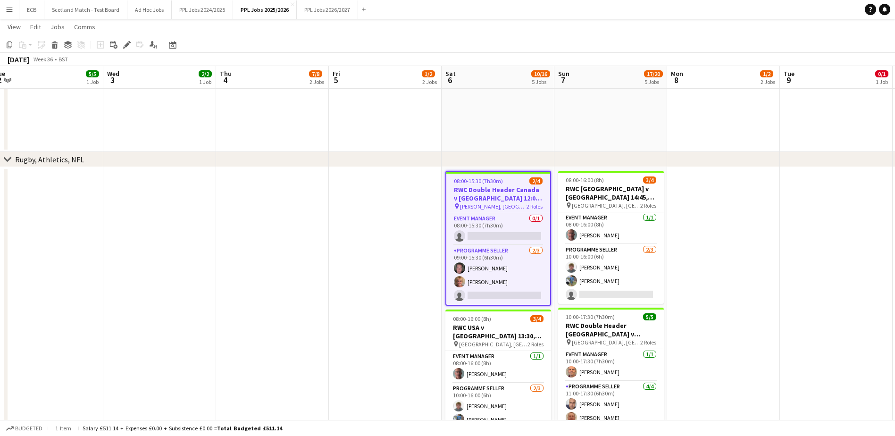
click at [495, 190] on h3 "RWC Double Header Canada v [GEOGRAPHIC_DATA] 12:00 & Wales v [GEOGRAPHIC_DATA] …" at bounding box center [498, 193] width 104 height 17
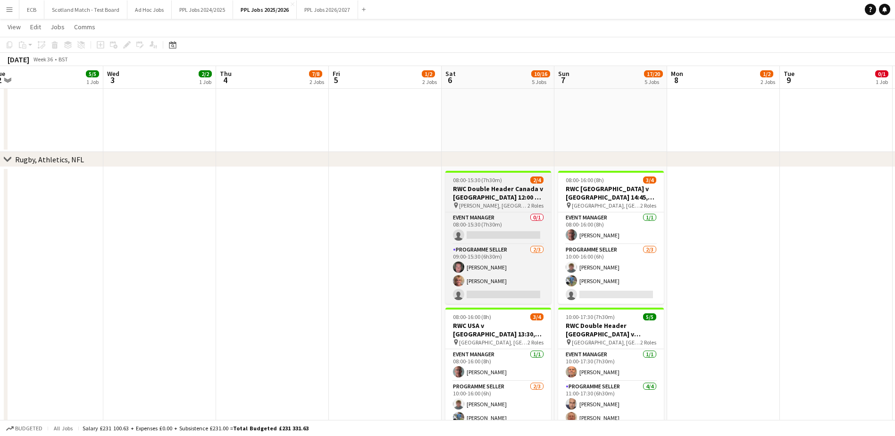
click at [490, 184] on app-job-card "08:00-15:30 (7h30m) 2/4 RWC Double Header [GEOGRAPHIC_DATA] v [GEOGRAPHIC_DATA]…" at bounding box center [498, 237] width 106 height 133
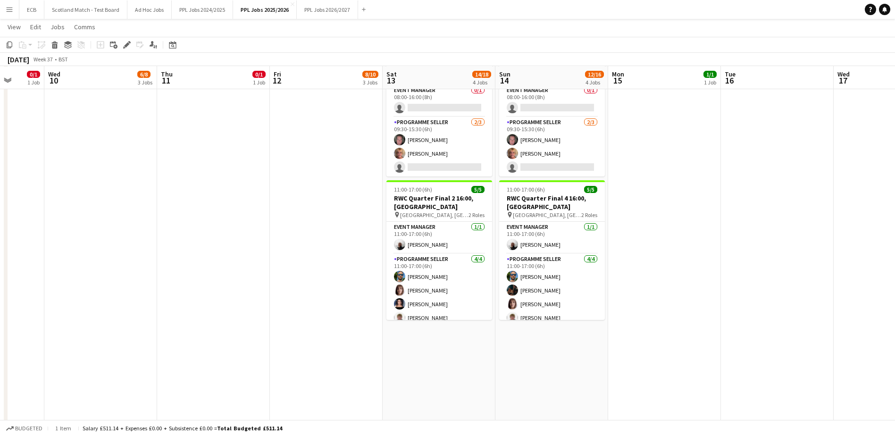
scroll to position [541, 0]
